Goal: Ask a question

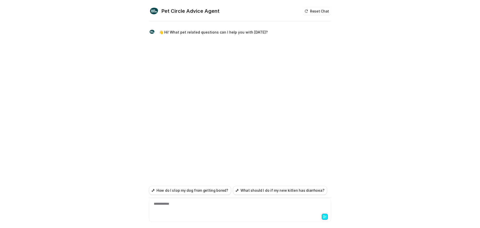
click at [184, 204] on div "**********" at bounding box center [240, 207] width 180 height 12
click at [218, 205] on div "**********" at bounding box center [240, 207] width 180 height 12
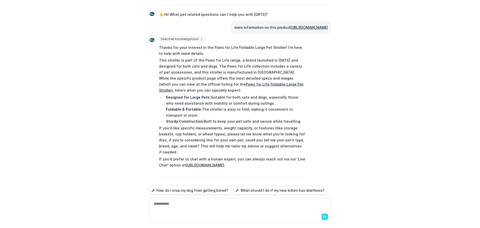
scroll to position [1, 0]
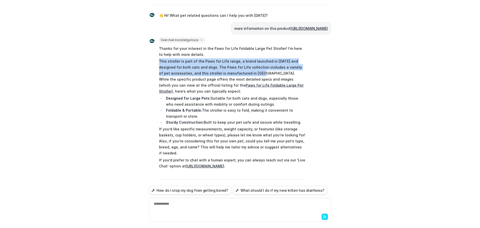
drag, startPoint x: 157, startPoint y: 73, endPoint x: 249, endPoint y: 85, distance: 92.8
click at [249, 85] on div "Searched knowledge base search_queries : [ "PAWS FOR LIFE Foldable Large Pet St…" at bounding box center [227, 130] width 156 height 184
copy p "This stroller is part of the Paws for Life range, a brand launched in [DATE] an…"
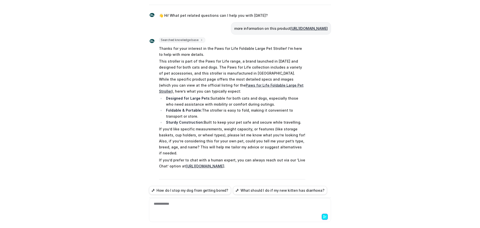
click at [248, 107] on li "Designed for Large Pets: Suitable for both cats and dogs, especially those who …" at bounding box center [235, 101] width 141 height 12
drag, startPoint x: 249, startPoint y: 86, endPoint x: 304, endPoint y: 127, distance: 68.5
click at [304, 127] on span "Thanks for your interest in the Paws for Life Foldable Large Pet Stroller! I’m …" at bounding box center [232, 133] width 146 height 177
copy span "While the specific product page offers the most detailed specs and images (whic…"
drag, startPoint x: 177, startPoint y: 135, endPoint x: 204, endPoint y: 141, distance: 27.7
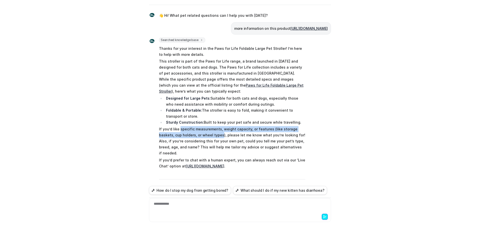
click at [204, 141] on p "If you’d like specific measurements, weight capacity, or features (like storage…" at bounding box center [232, 141] width 146 height 30
copy p "specific measurements, weight capacity, or features (like storage baskets, cup …"
click at [193, 206] on div "**********" at bounding box center [240, 207] width 180 height 12
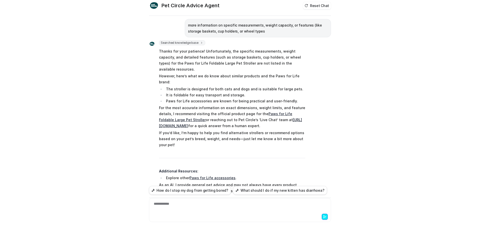
scroll to position [0, 0]
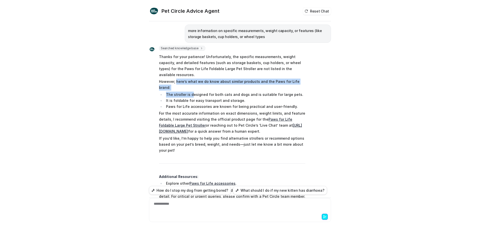
drag, startPoint x: 174, startPoint y: 75, endPoint x: 191, endPoint y: 81, distance: 18.1
click at [191, 81] on span "Thanks for your patience! Unfortunately, the specific measurements, weight capa…" at bounding box center [232, 126] width 146 height 147
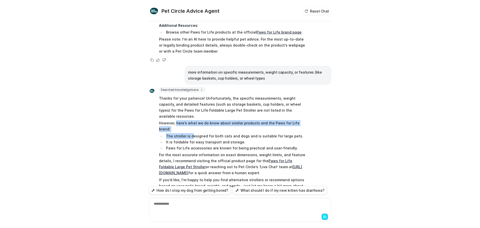
scroll to position [150, 0]
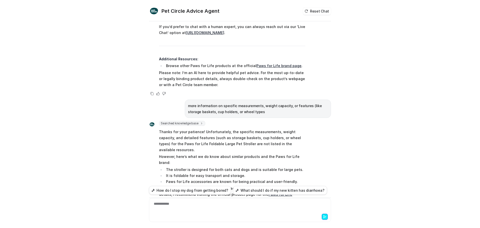
click at [359, 116] on div "Pet Circle Advice Agent Reset Chat 👋 Hi! What pet related questions can I help …" at bounding box center [240, 114] width 480 height 228
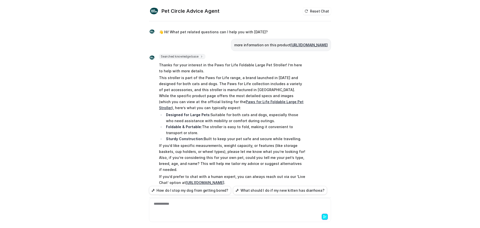
scroll to position [0, 0]
drag, startPoint x: 233, startPoint y: 114, endPoint x: 300, endPoint y: 146, distance: 74.9
click at [300, 146] on span "Thanks for your interest in the Paws for Life Foldable Large Pet Stroller! I’m …" at bounding box center [232, 149] width 146 height 177
copy span "here’s what you can typically expect: Designed for Large Pets: Suitable for bot…"
